Goal: Complete application form: Complete application form

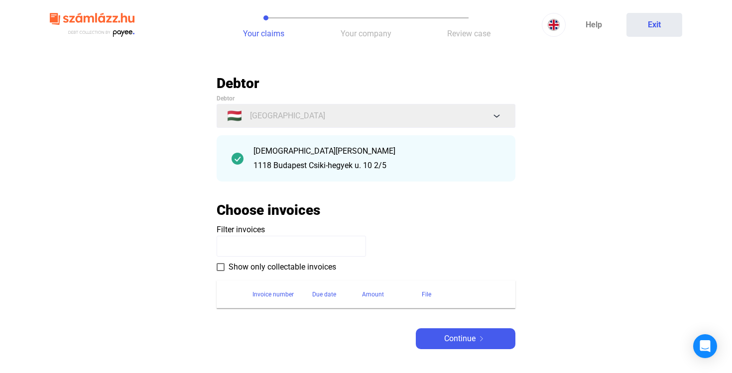
click at [222, 267] on span at bounding box center [221, 267] width 8 height 8
click at [452, 337] on span "Continue" at bounding box center [459, 339] width 31 height 12
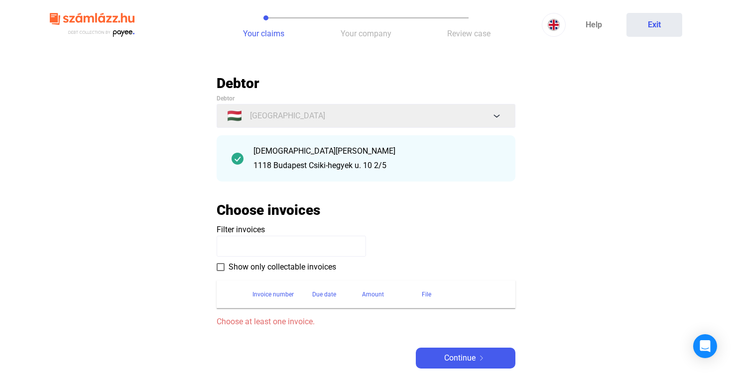
click at [249, 244] on input at bounding box center [291, 246] width 149 height 21
click at [262, 291] on div "Invoice number" at bounding box center [272, 295] width 41 height 12
click at [252, 237] on input at bounding box center [291, 246] width 149 height 21
paste input "**********"
type input "**********"
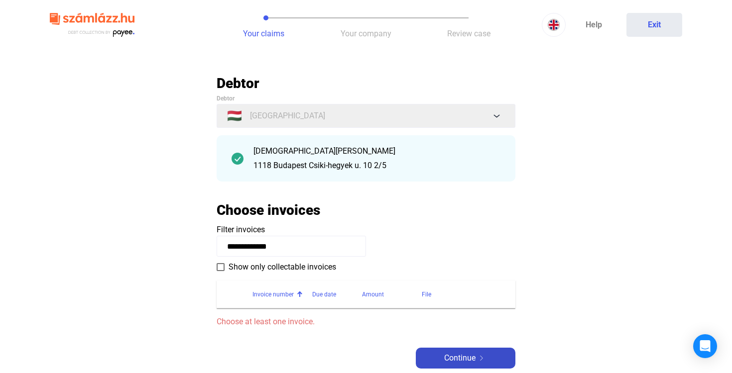
click at [451, 353] on span "Continue" at bounding box center [459, 358] width 31 height 12
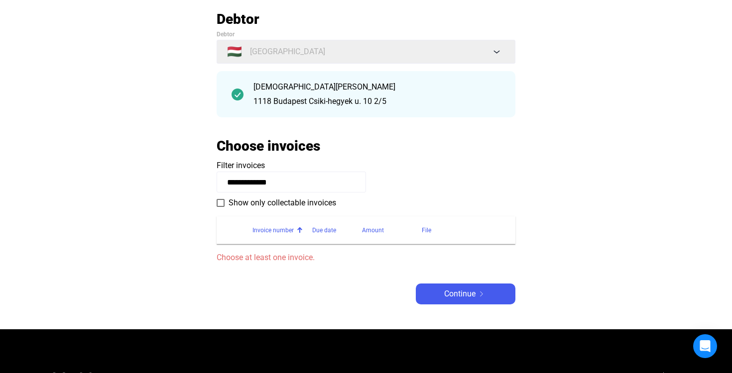
scroll to position [66, 0]
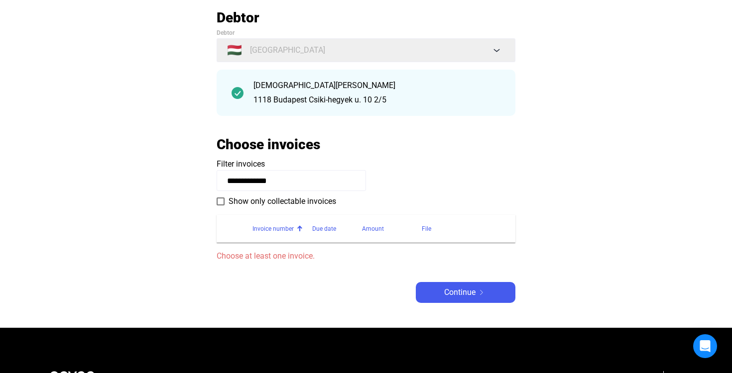
click at [268, 230] on div "Invoice number" at bounding box center [272, 229] width 41 height 12
click at [221, 202] on span at bounding box center [221, 202] width 8 height 8
click at [435, 292] on div "Continue" at bounding box center [466, 293] width 94 height 12
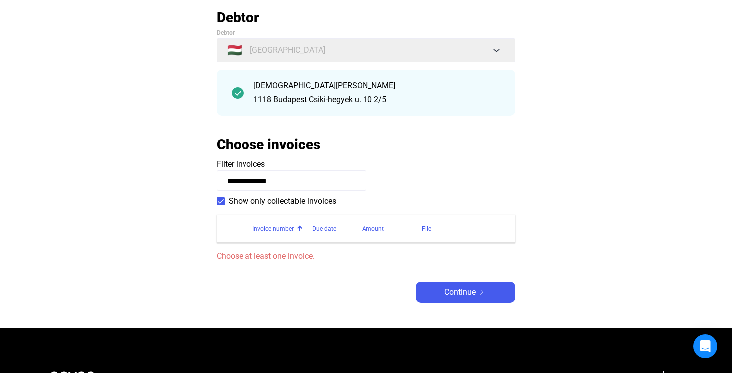
click at [279, 180] on input "**********" at bounding box center [291, 180] width 149 height 21
click at [424, 229] on div "File" at bounding box center [426, 229] width 9 height 12
click at [263, 229] on div "Invoice number" at bounding box center [272, 229] width 41 height 12
click at [444, 290] on span "Continue" at bounding box center [459, 293] width 31 height 12
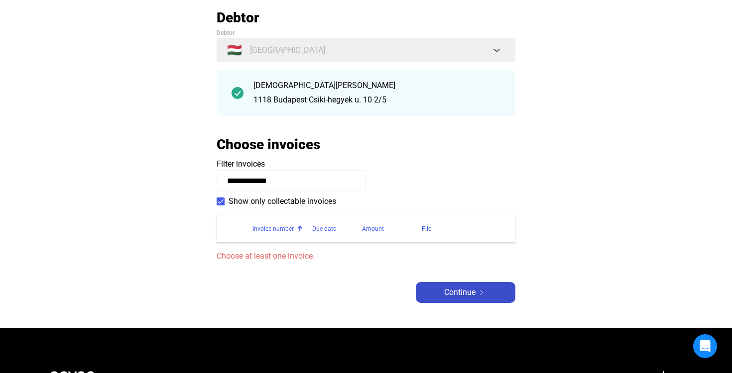
click at [444, 290] on span "Continue" at bounding box center [459, 293] width 31 height 12
click at [227, 181] on input "**********" at bounding box center [291, 180] width 149 height 21
click at [447, 288] on span "Continue" at bounding box center [459, 293] width 31 height 12
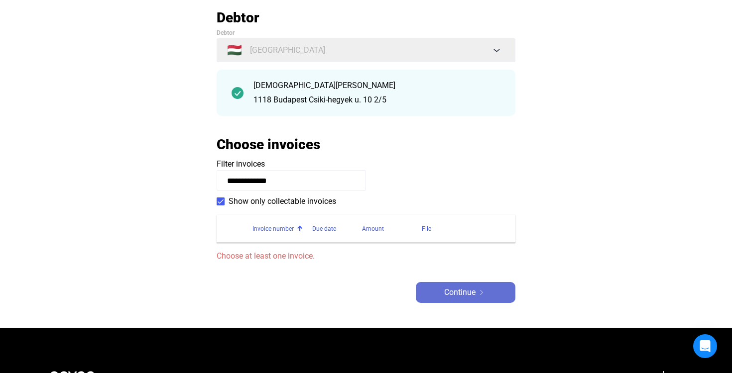
click at [446, 288] on span "Continue" at bounding box center [459, 293] width 31 height 12
click at [326, 226] on div "Due date" at bounding box center [324, 229] width 24 height 12
click at [453, 290] on span "Continue" at bounding box center [459, 293] width 31 height 12
click at [370, 233] on div "Amount" at bounding box center [373, 229] width 22 height 12
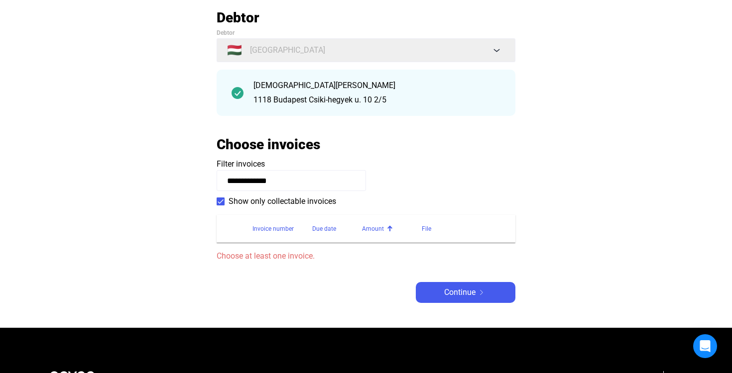
click at [418, 230] on div "Amount" at bounding box center [392, 229] width 60 height 12
click at [427, 227] on div "File" at bounding box center [426, 229] width 9 height 12
click at [190, 147] on main "**********" at bounding box center [366, 168] width 732 height 319
click at [224, 202] on span at bounding box center [221, 202] width 8 height 8
click at [453, 291] on span "Continue" at bounding box center [459, 293] width 31 height 12
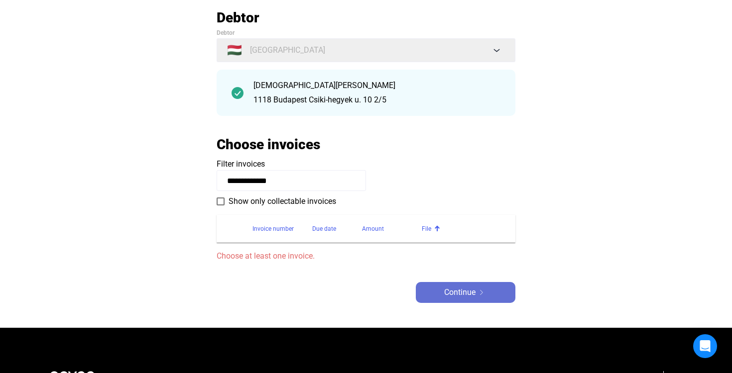
click at [453, 291] on span "Continue" at bounding box center [459, 293] width 31 height 12
